Goal: Navigation & Orientation: Find specific page/section

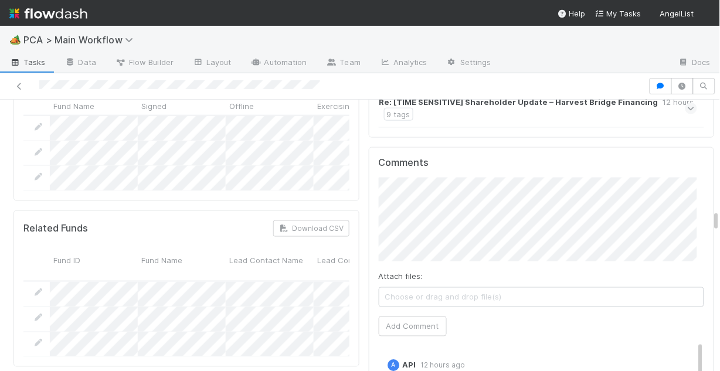
scroll to position [2064, 0]
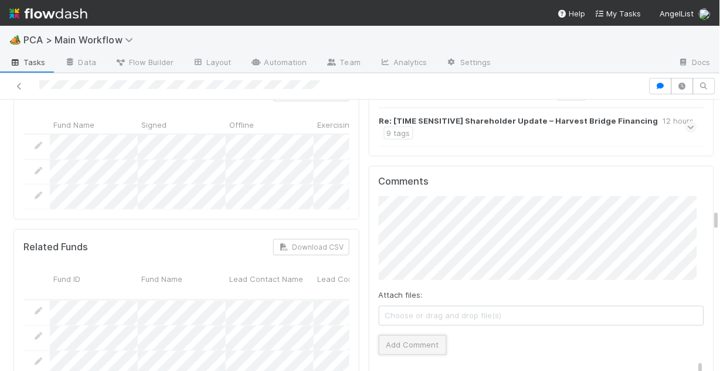
click at [427, 335] on button "Add Comment" at bounding box center [413, 345] width 68 height 20
click at [18, 83] on icon at bounding box center [19, 87] width 12 height 8
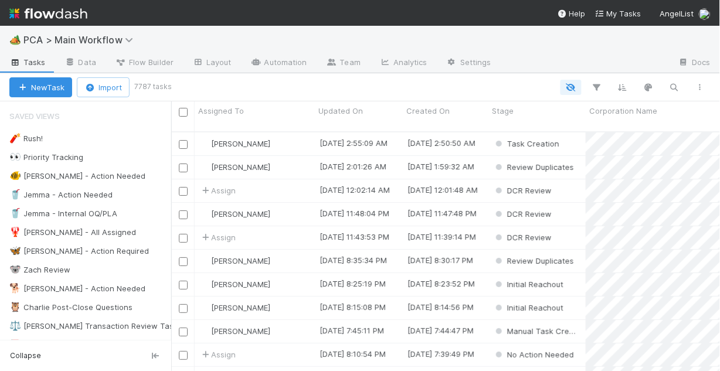
scroll to position [242, 542]
click at [72, 200] on div "🥤 Jemma - Action Needed" at bounding box center [60, 195] width 103 height 15
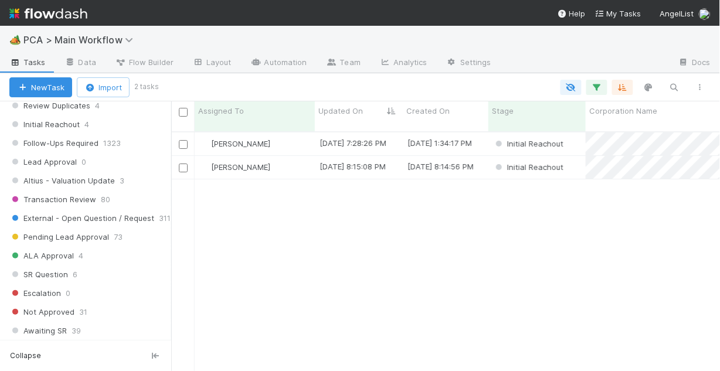
scroll to position [516, 0]
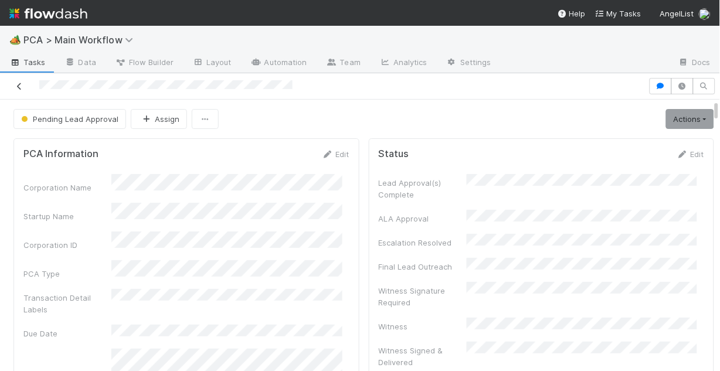
click at [19, 85] on icon at bounding box center [19, 87] width 12 height 8
